Goal: Information Seeking & Learning: Learn about a topic

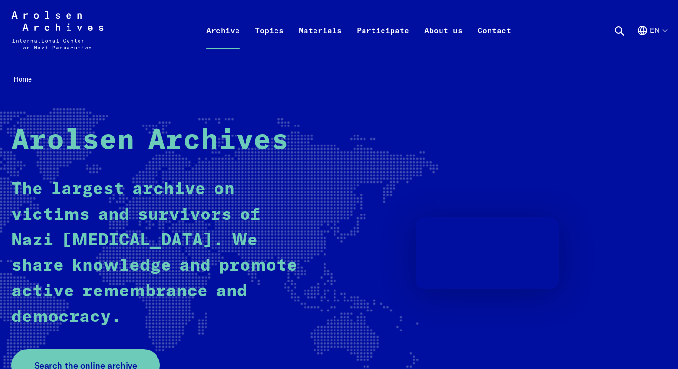
click at [233, 33] on link "Archive" at bounding box center [223, 42] width 48 height 38
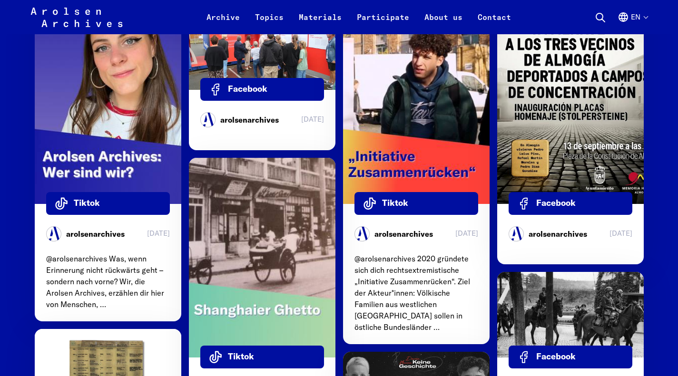
scroll to position [3090, 0]
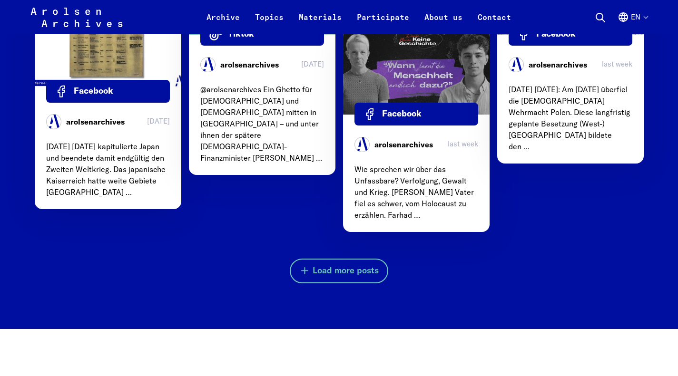
scroll to position [3417, 0]
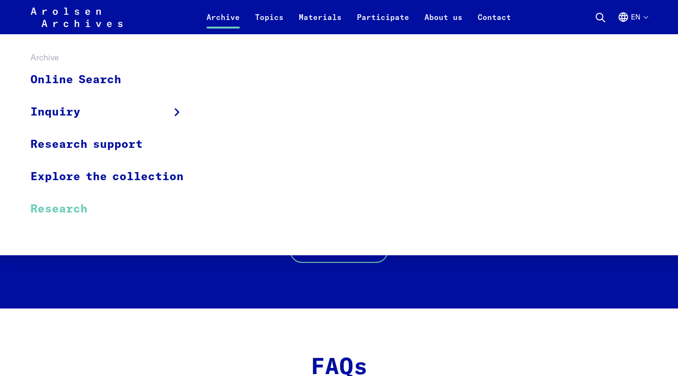
click at [69, 212] on link "Research" at bounding box center [112, 209] width 165 height 32
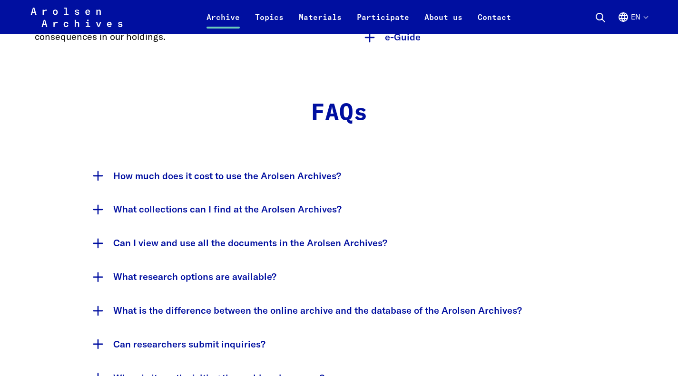
scroll to position [1759, 0]
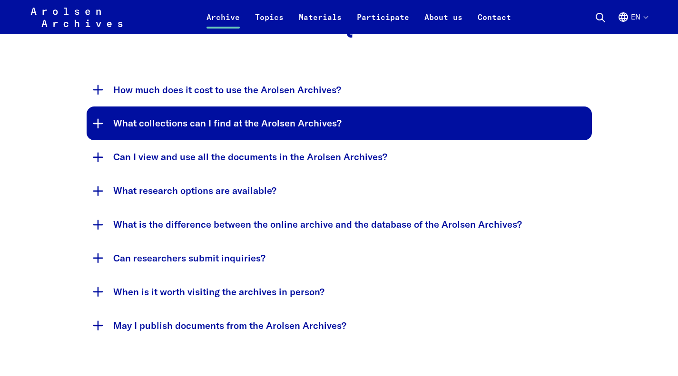
click at [98, 107] on button "What collections can I find at the Arolsen Archives?" at bounding box center [339, 124] width 505 height 34
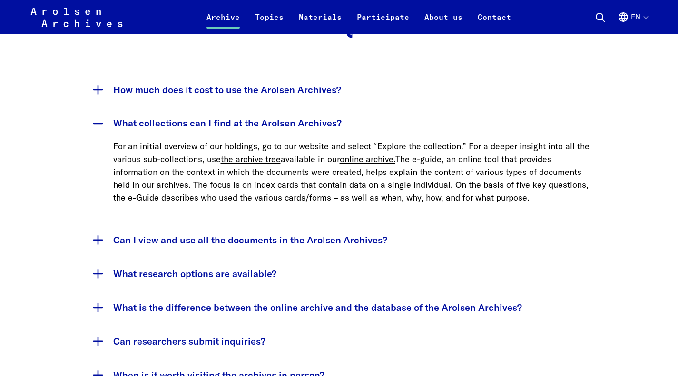
click at [98, 107] on button "What collections can I find at the Arolsen Archives?" at bounding box center [339, 124] width 505 height 34
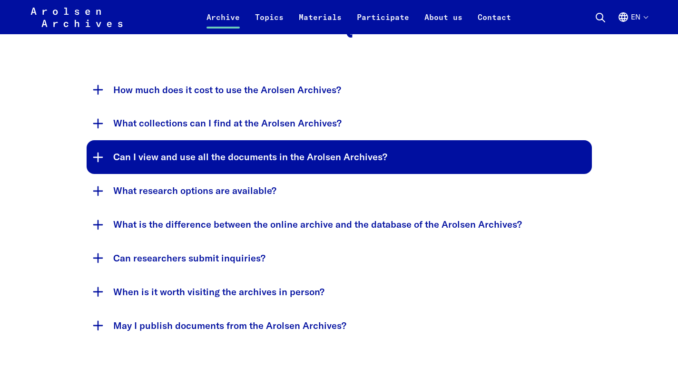
click at [94, 140] on button "Can I view and use all the documents in the Arolsen Archives?" at bounding box center [339, 157] width 505 height 34
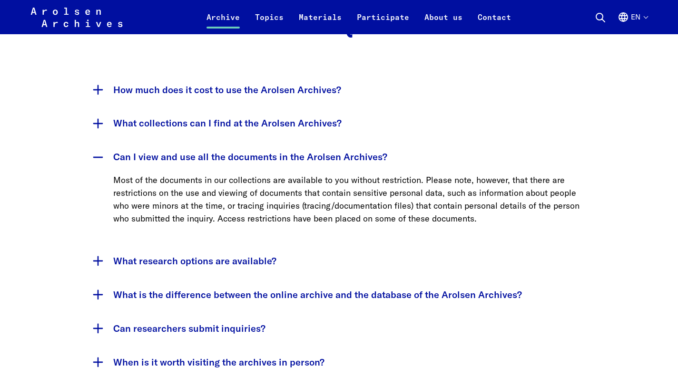
scroll to position [1854, 0]
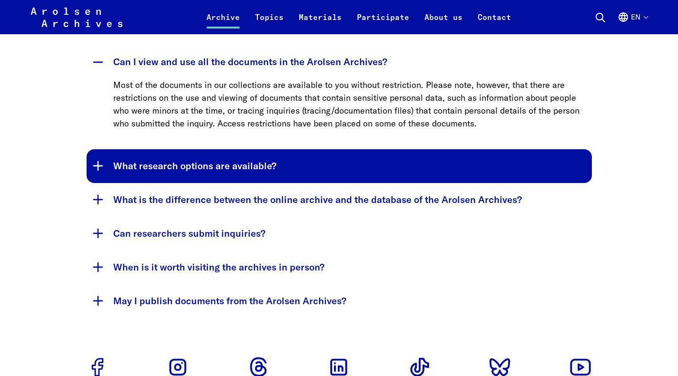
click at [98, 154] on button "What research options are available?" at bounding box center [339, 166] width 505 height 34
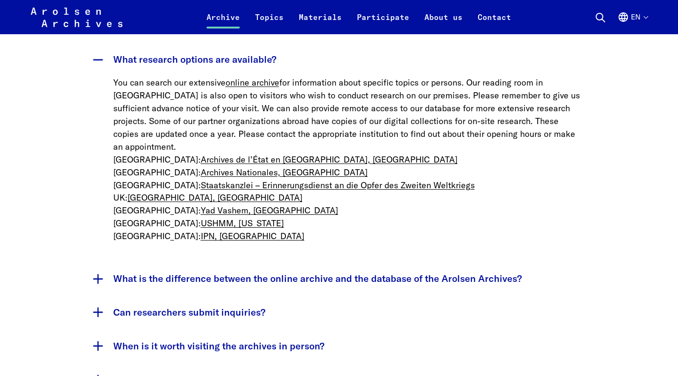
scroll to position [1902, 0]
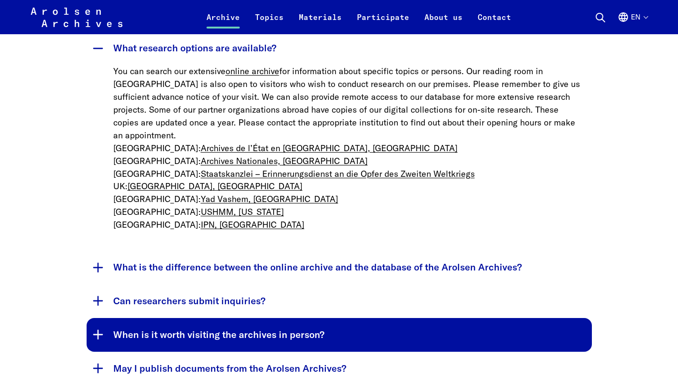
click at [98, 318] on button "When is it worth visiting the archives in person?" at bounding box center [339, 335] width 505 height 34
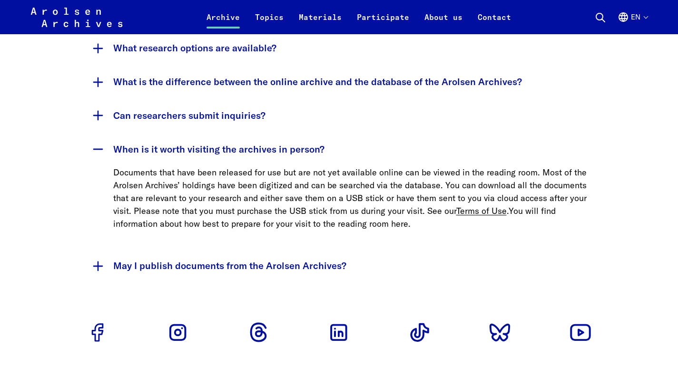
click at [334, 205] on link "You will find information about how best to prepare for your visit to the readi…" at bounding box center [334, 217] width 442 height 24
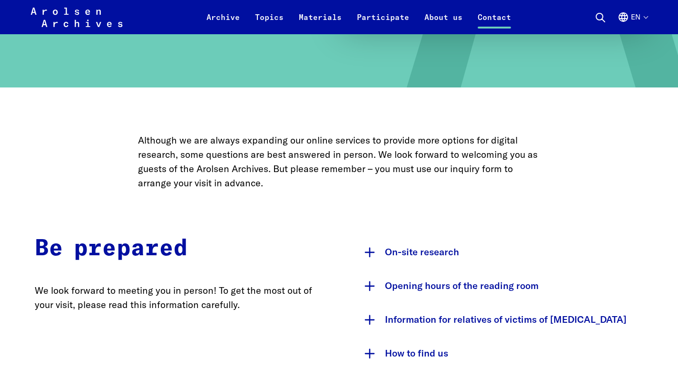
scroll to position [428, 0]
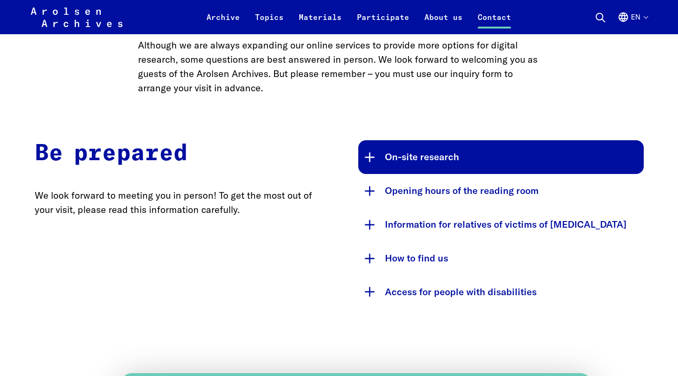
click at [399, 152] on button "On-site research" at bounding box center [500, 157] width 285 height 34
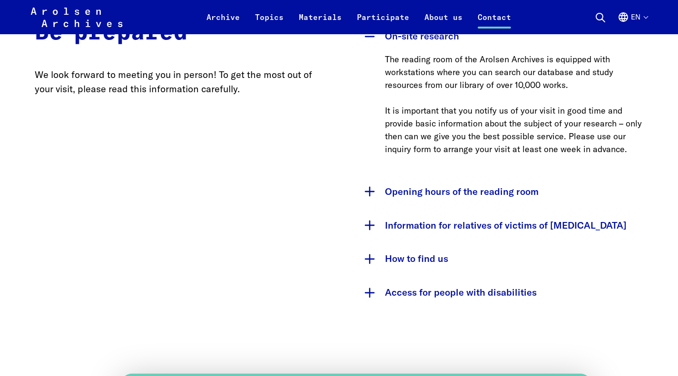
scroll to position [571, 0]
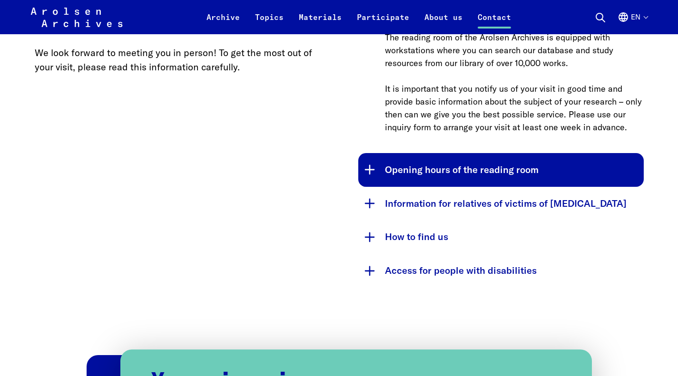
click at [390, 172] on button "Opening hours of the reading room" at bounding box center [500, 170] width 285 height 34
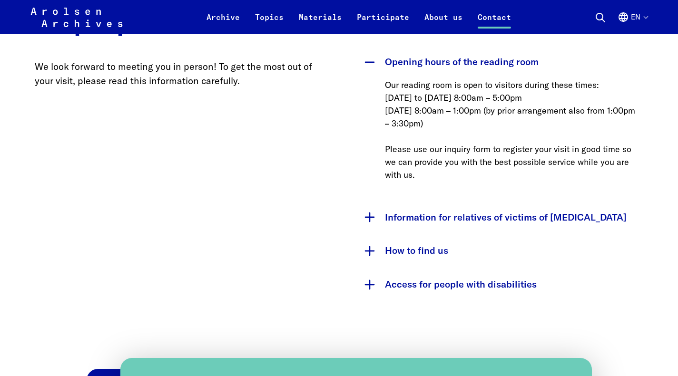
scroll to position [618, 0]
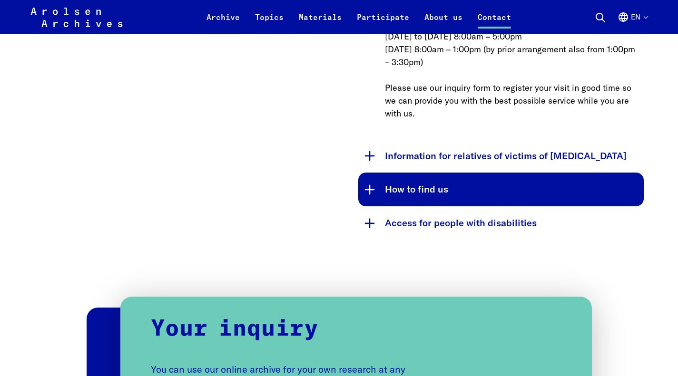
click at [375, 199] on button "How to find us" at bounding box center [500, 190] width 285 height 34
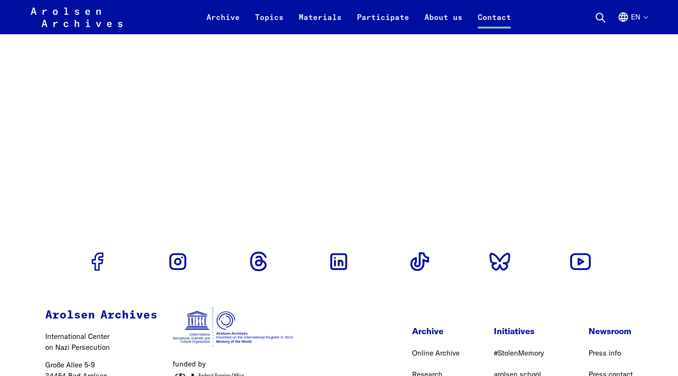
scroll to position [1568, 0]
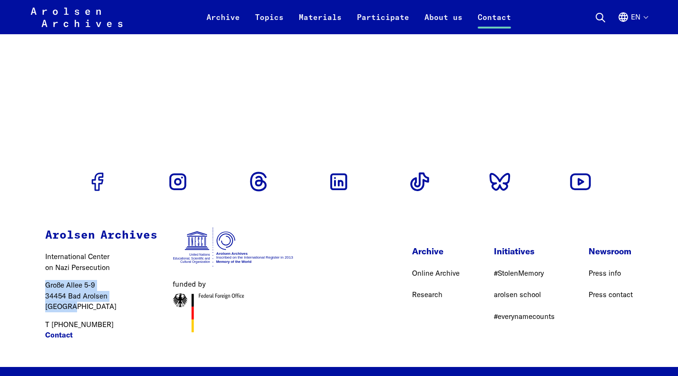
drag, startPoint x: 44, startPoint y: 260, endPoint x: 97, endPoint y: 276, distance: 55.5
click at [106, 282] on div "Arolsen Archives International Center on Nazi Persecution Große Allee 5-9 34454…" at bounding box center [169, 287] width 317 height 158
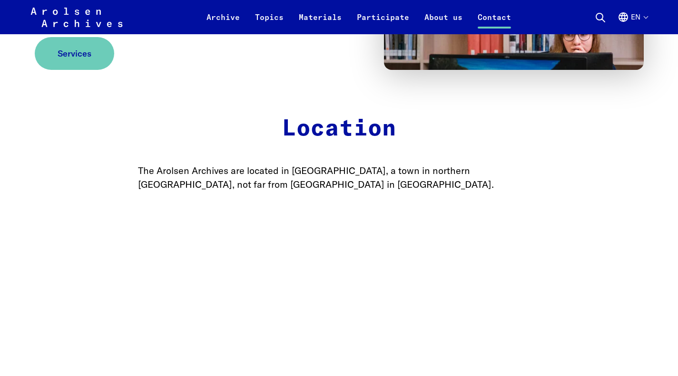
scroll to position [1283, 0]
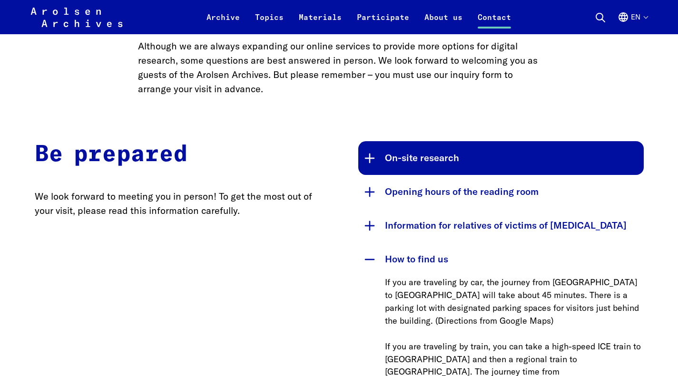
scroll to position [379, 0]
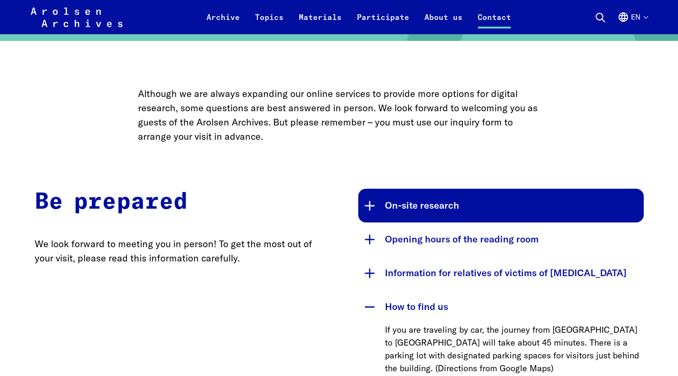
click at [416, 202] on button "On-site research" at bounding box center [500, 206] width 285 height 34
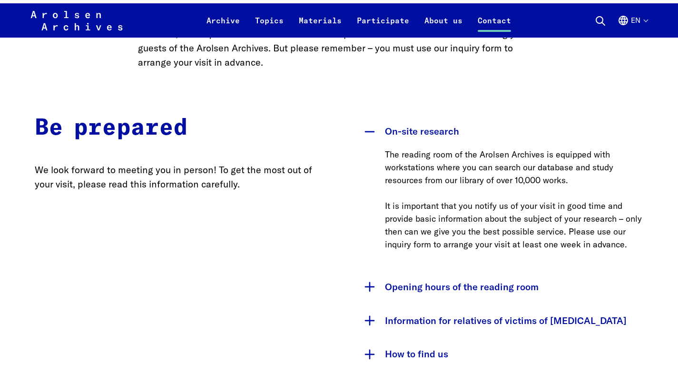
scroll to position [522, 0]
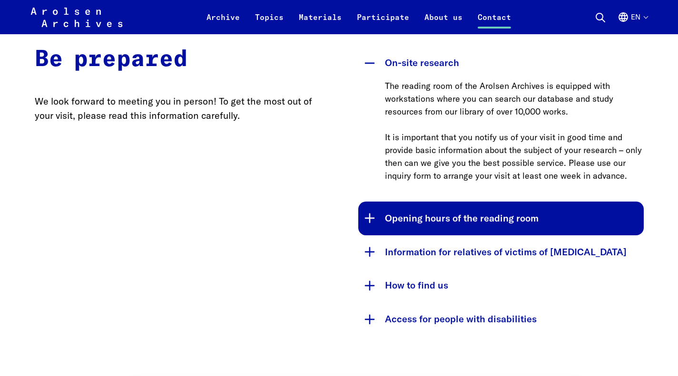
click at [438, 213] on button "Opening hours of the reading room" at bounding box center [500, 219] width 285 height 34
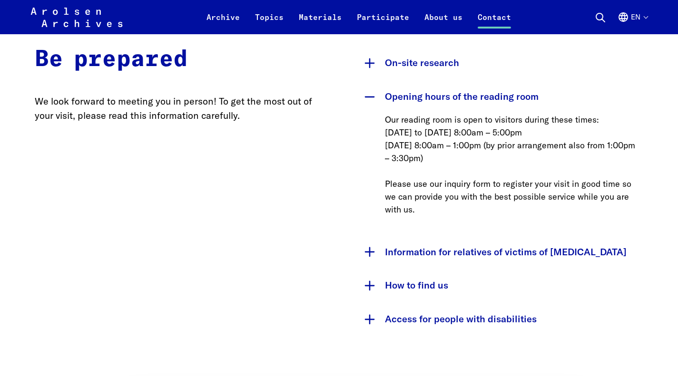
drag, startPoint x: 432, startPoint y: 280, endPoint x: 432, endPoint y: 271, distance: 8.1
click at [432, 278] on button "How to find us" at bounding box center [500, 286] width 285 height 34
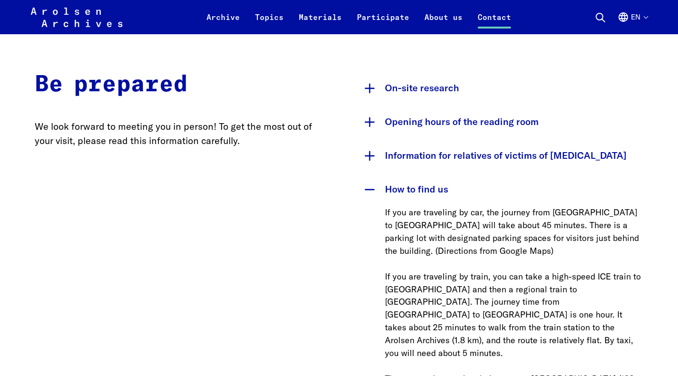
scroll to position [475, 0]
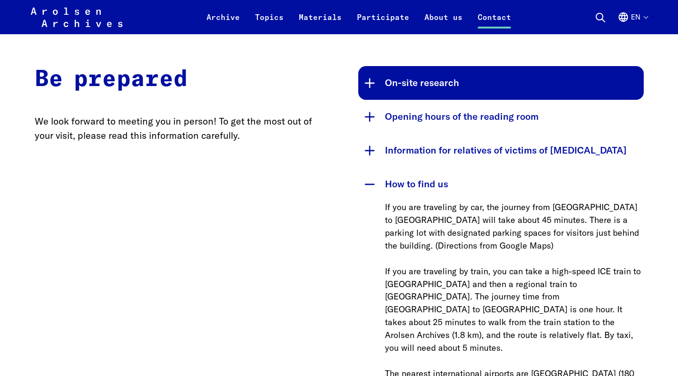
click at [387, 89] on button "On-site research" at bounding box center [500, 83] width 285 height 34
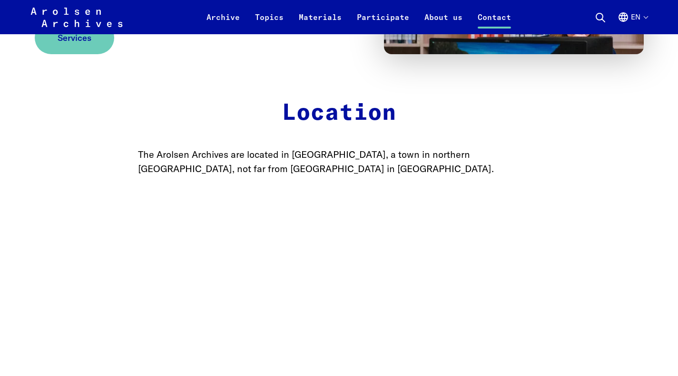
scroll to position [1236, 0]
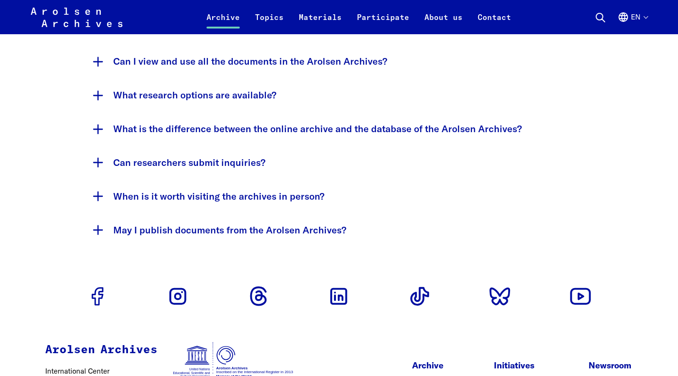
scroll to position [1807, 0]
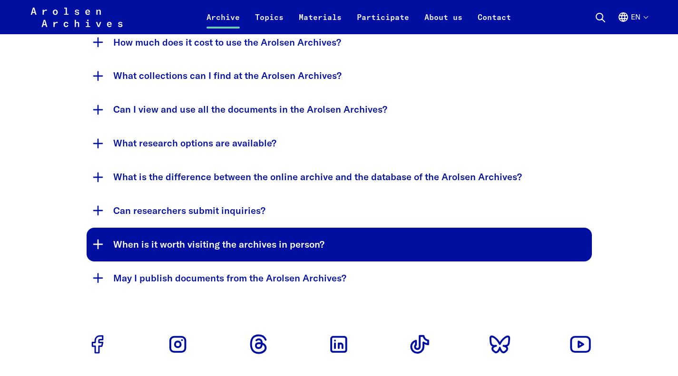
click at [321, 228] on button "When is it worth visiting the archives in person?" at bounding box center [339, 245] width 505 height 34
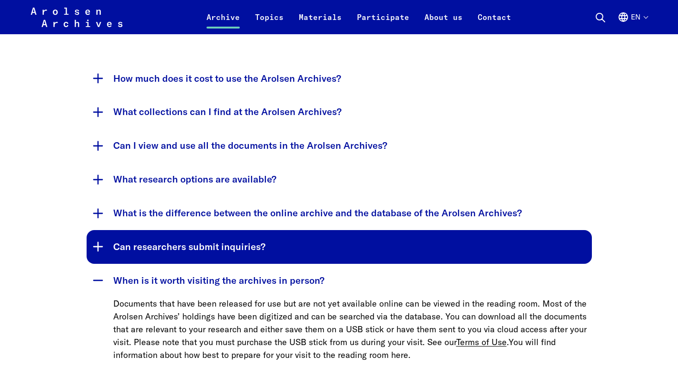
scroll to position [1759, 0]
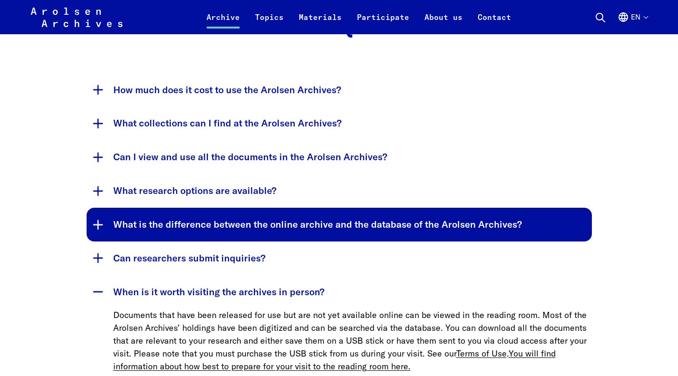
click at [313, 208] on button "What is the difference between the online archive and the database of the Arols…" at bounding box center [339, 225] width 505 height 34
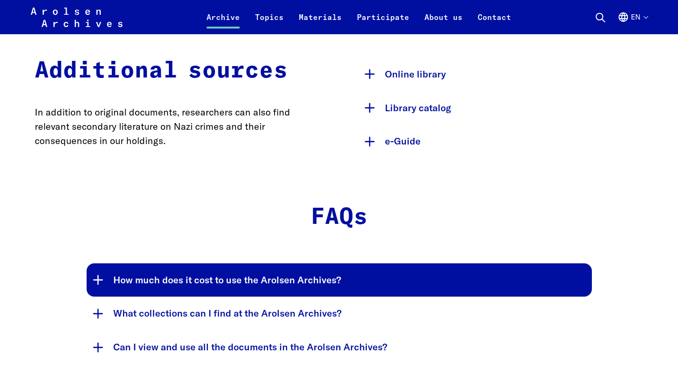
scroll to position [1712, 0]
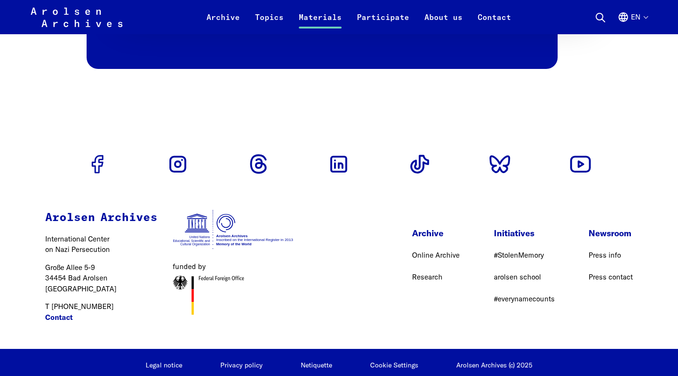
scroll to position [786, 0]
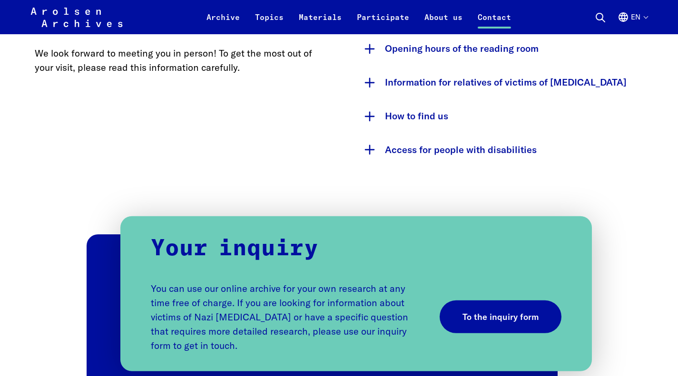
scroll to position [571, 0]
